Goal: Find specific page/section: Find specific page/section

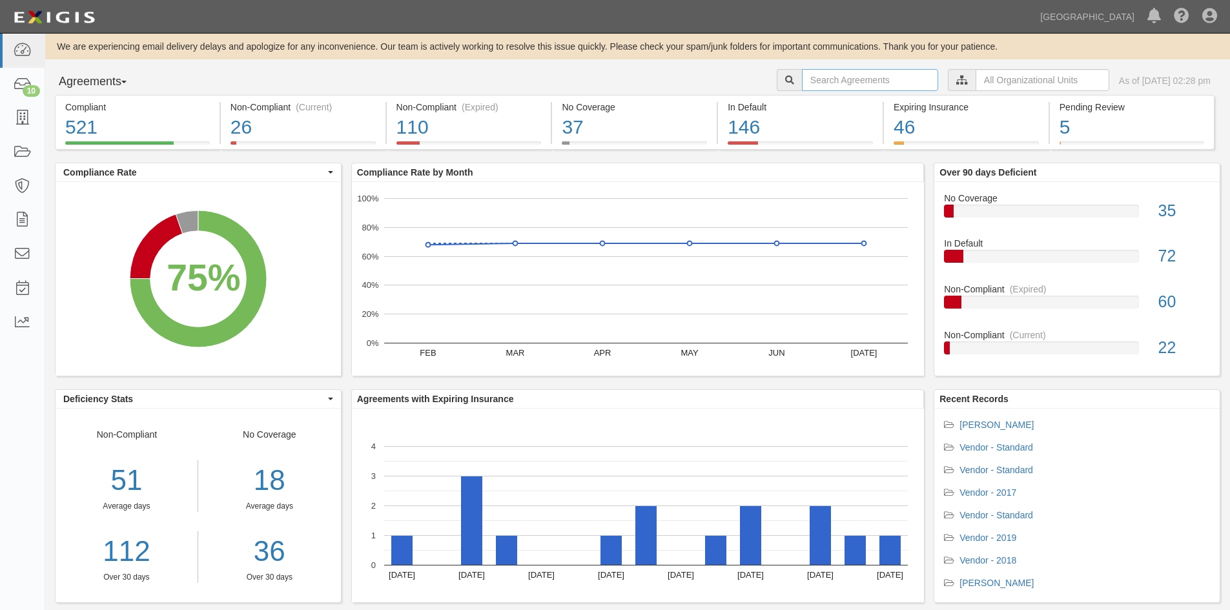
click at [807, 83] on input "text" at bounding box center [870, 80] width 136 height 22
type input "myraid marine"
drag, startPoint x: 884, startPoint y: 76, endPoint x: 743, endPoint y: 87, distance: 141.2
click at [743, 87] on div "Agreements Parties Agreements Coverages myraid marine Dock A A001 A002 A003 A00…" at bounding box center [637, 82] width 1184 height 26
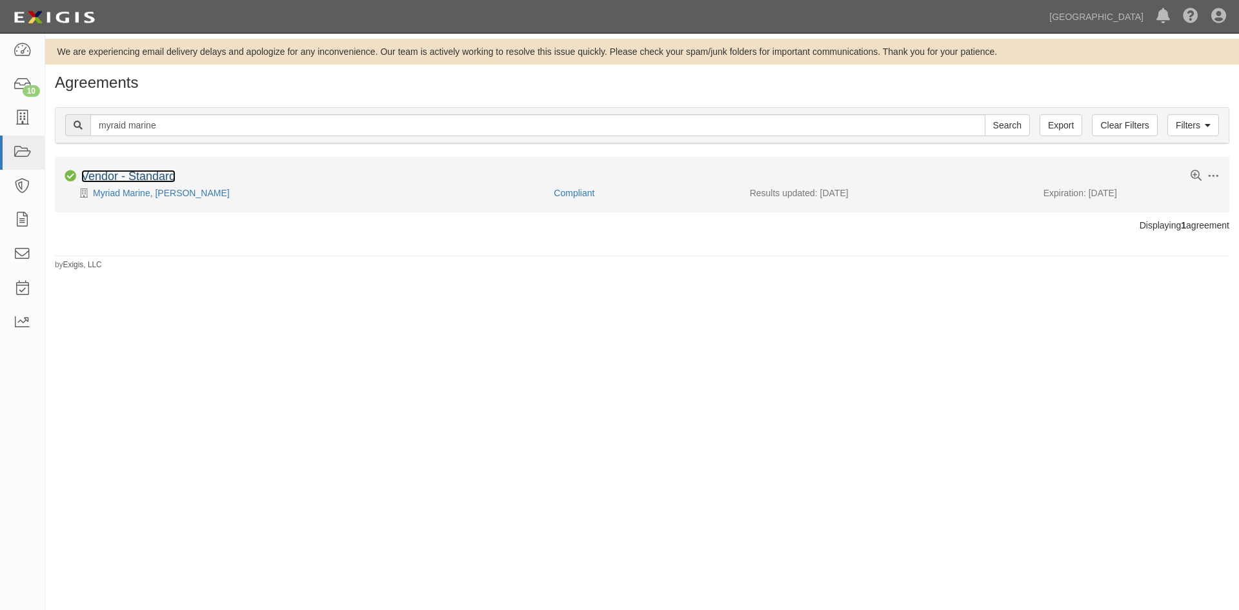
click at [147, 181] on link "Vendor - Standard" at bounding box center [128, 176] width 94 height 13
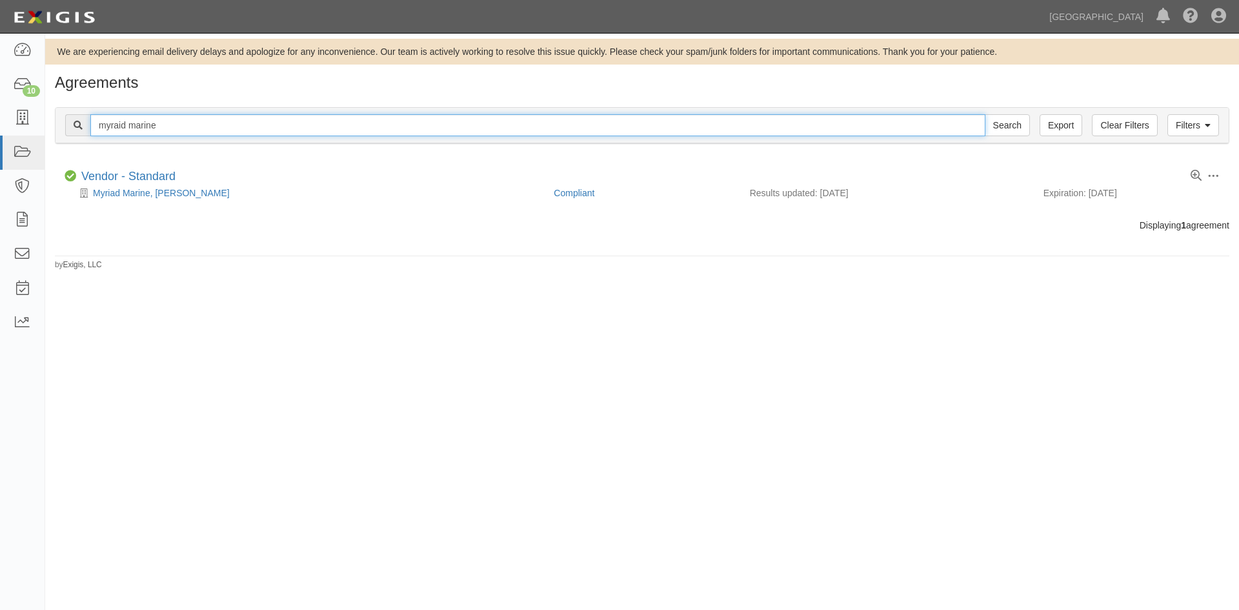
drag, startPoint x: 208, startPoint y: 116, endPoint x: 68, endPoint y: 125, distance: 139.7
click at [69, 125] on div "myraid marine Search" at bounding box center [547, 125] width 965 height 22
type input "park marine"
click at [985, 114] on input "Search" at bounding box center [1007, 125] width 45 height 22
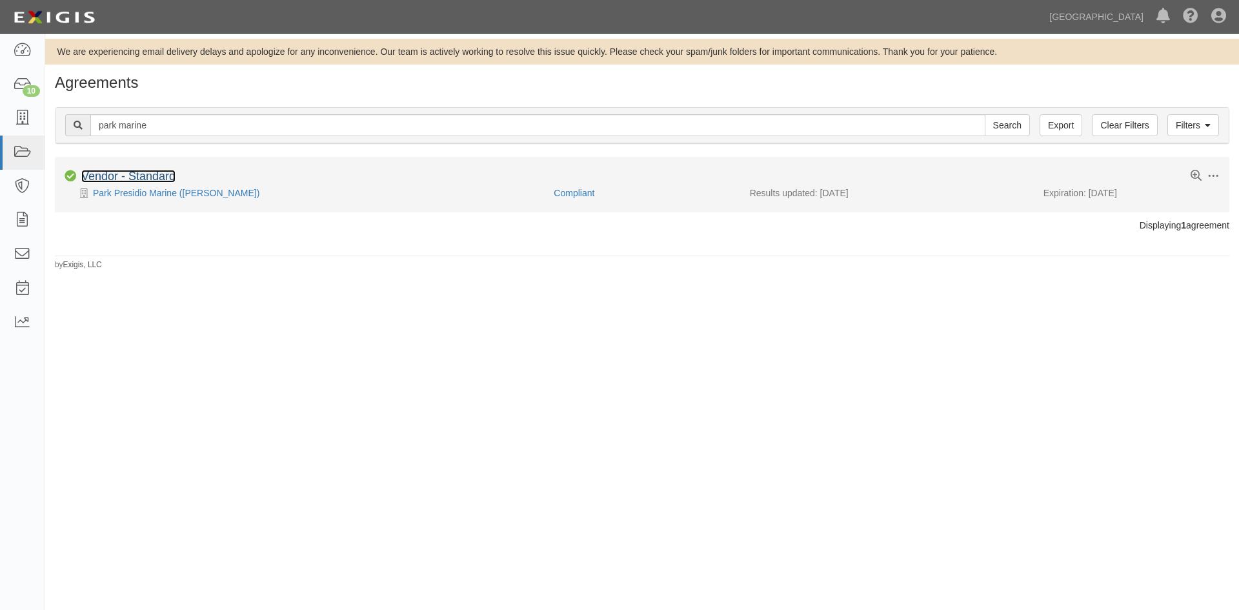
click at [159, 176] on link "Vendor - Standard" at bounding box center [128, 176] width 94 height 13
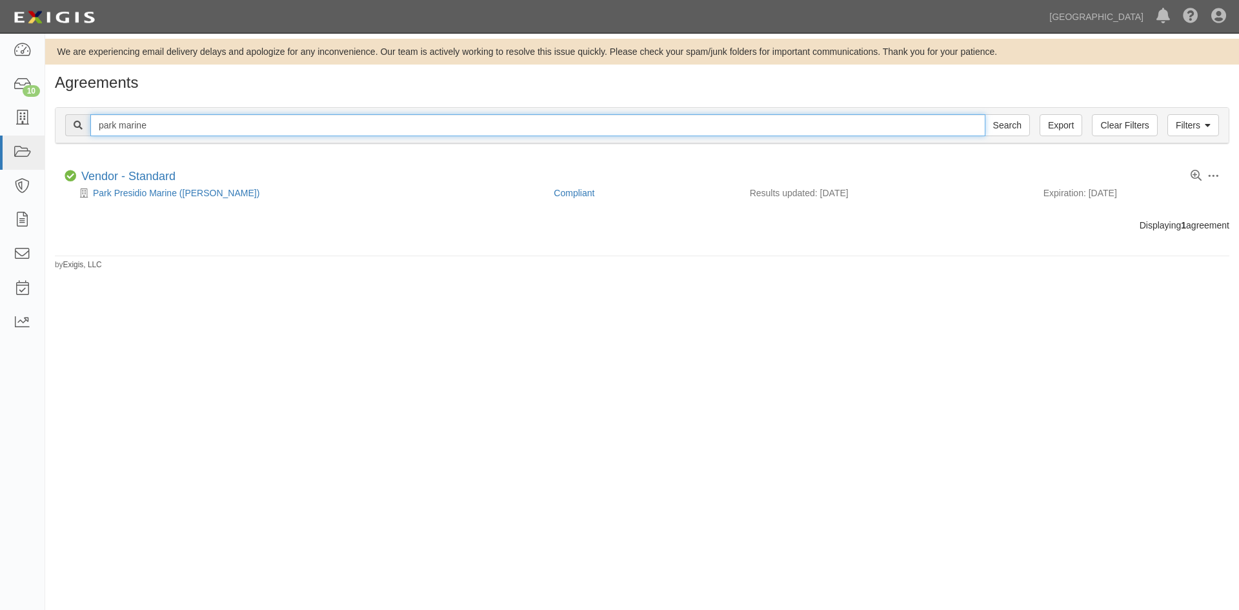
drag, startPoint x: 193, startPoint y: 119, endPoint x: 77, endPoint y: 120, distance: 115.5
click at [77, 120] on div "park marine Search" at bounding box center [547, 125] width 965 height 22
type input "sf sails"
click at [985, 114] on input "Search" at bounding box center [1007, 125] width 45 height 22
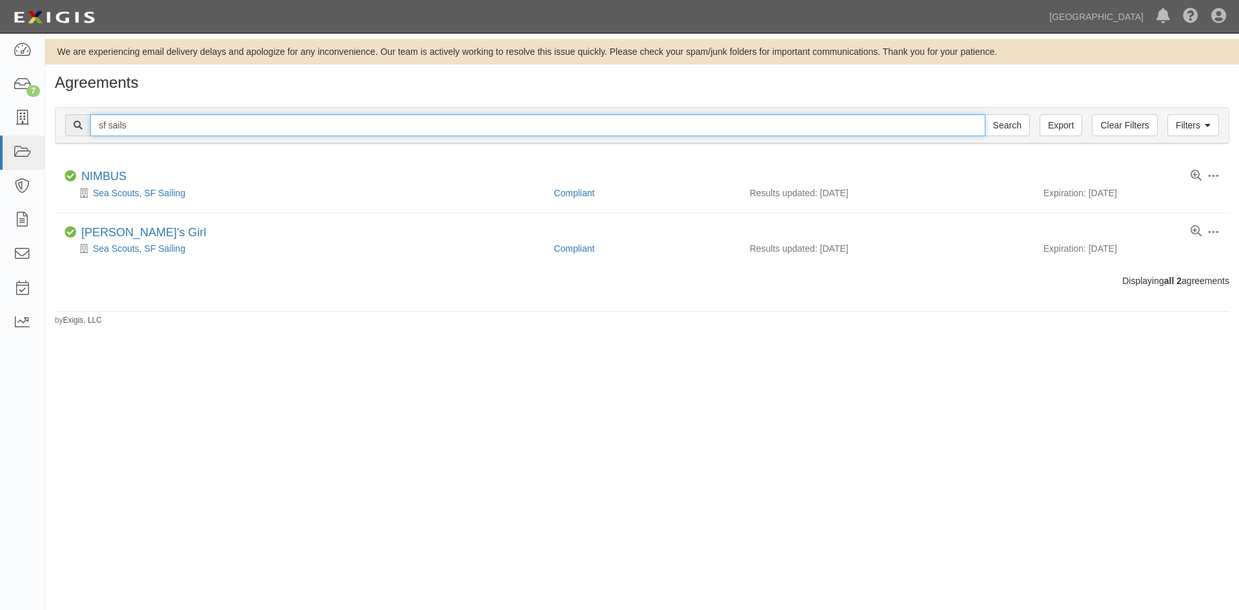
drag, startPoint x: 170, startPoint y: 123, endPoint x: 71, endPoint y: 134, distance: 99.4
click at [71, 134] on div "sf sails Search" at bounding box center [547, 125] width 965 height 22
type input "san francisco sails"
click at [985, 114] on input "Search" at bounding box center [1007, 125] width 45 height 22
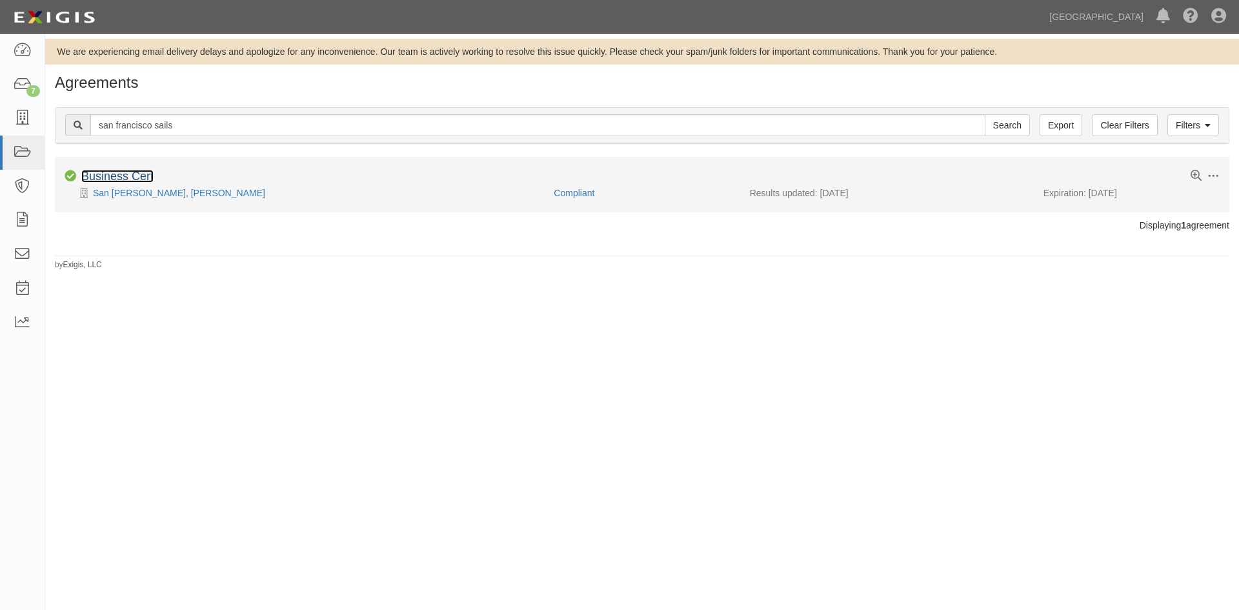
click at [142, 174] on link "Business Cert" at bounding box center [117, 176] width 72 height 13
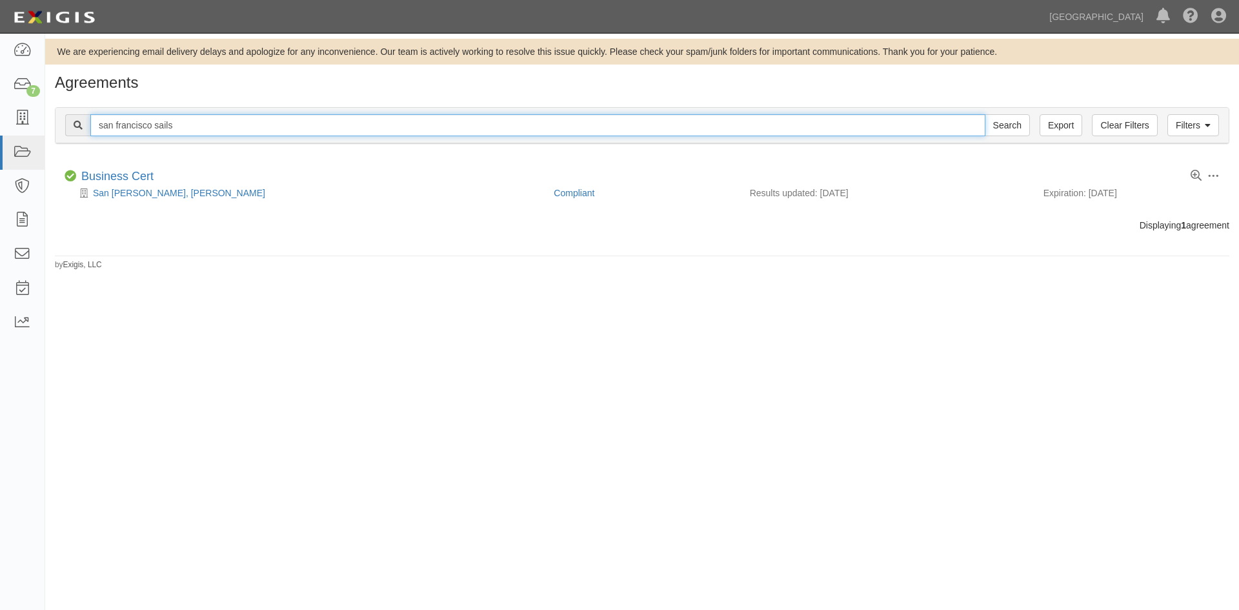
drag, startPoint x: 190, startPoint y: 132, endPoint x: 80, endPoint y: 125, distance: 109.9
click at [80, 125] on div "san francisco sails Search" at bounding box center [547, 125] width 965 height 22
type input "sea devil marine"
click at [985, 114] on input "Search" at bounding box center [1007, 125] width 45 height 22
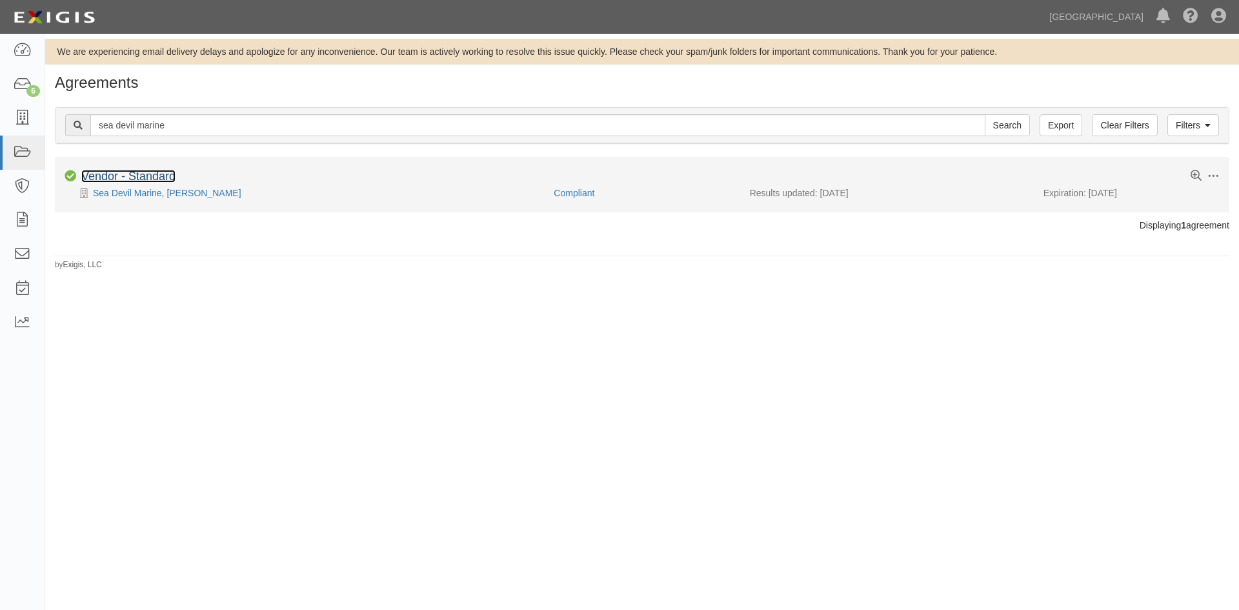
click at [159, 172] on link "Vendor - Standard" at bounding box center [128, 176] width 94 height 13
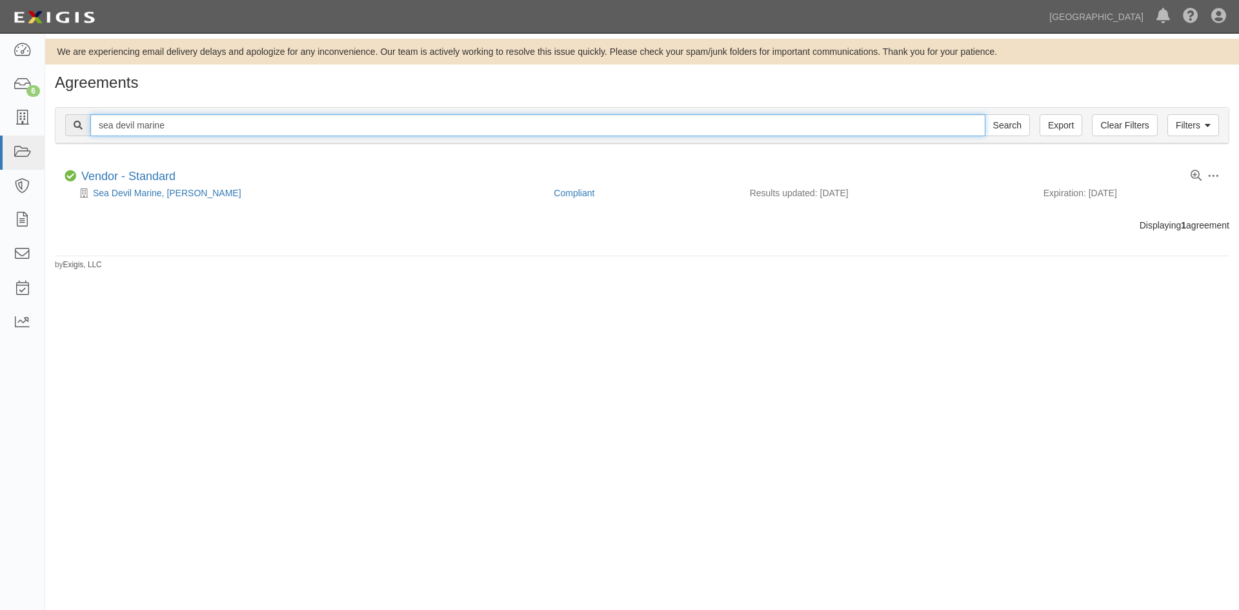
drag, startPoint x: 318, startPoint y: 121, endPoint x: 79, endPoint y: 128, distance: 238.3
click at [79, 128] on div "sea devil marine Search" at bounding box center [547, 125] width 965 height 22
paste input "Seashine Yacht Clean"
type input "Seashine Yacht Clean"
click at [985, 114] on input "Search" at bounding box center [1007, 125] width 45 height 22
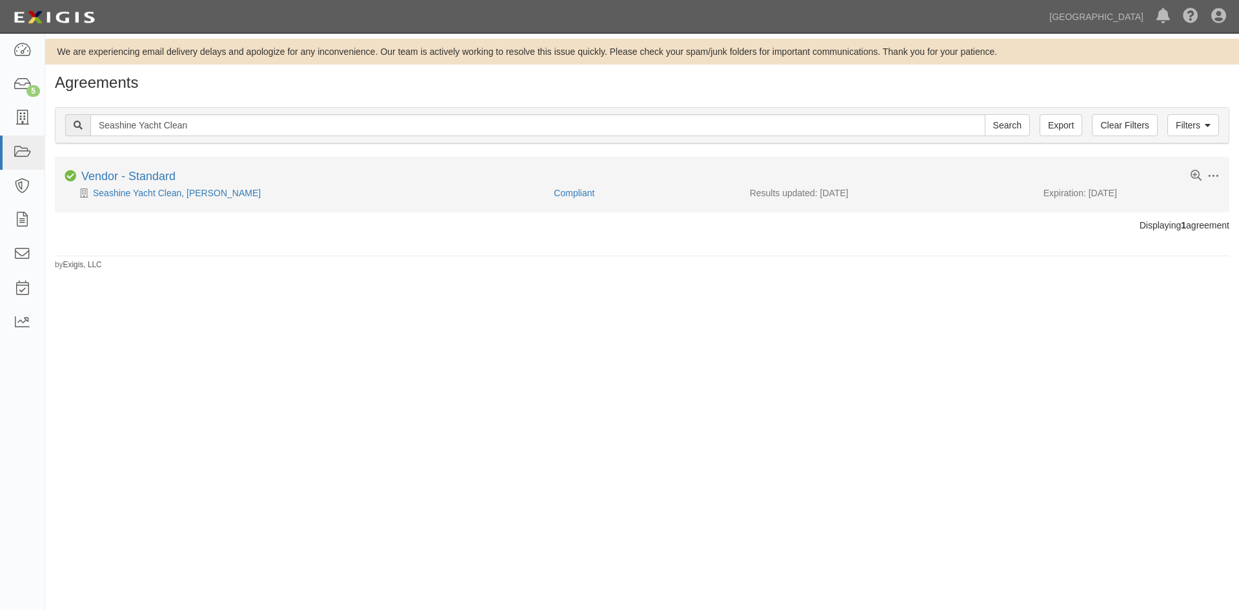
click at [131, 184] on div "Toggle Agreement Dropdown Edit Log activity Add task Send message Archive Compl…" at bounding box center [642, 178] width 1175 height 16
click at [139, 176] on link "Vendor - Standard" at bounding box center [128, 176] width 94 height 13
